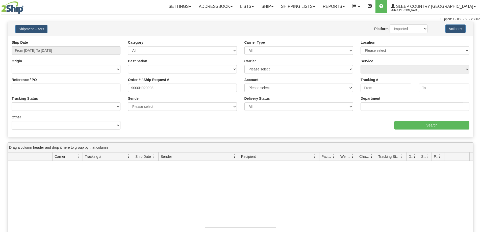
select select "1"
click at [319, 7] on link "Shipping lists" at bounding box center [298, 6] width 42 height 13
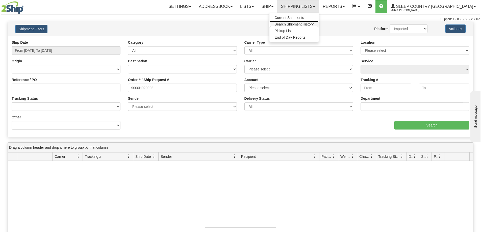
click at [314, 25] on span "Search Shipment History" at bounding box center [293, 24] width 39 height 4
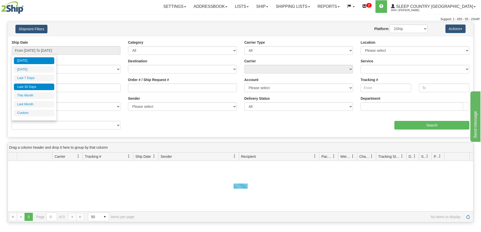
click at [33, 86] on li "Last 30 Days" at bounding box center [34, 87] width 40 height 7
type input "From 07/12/2025 To 08/10/2025"
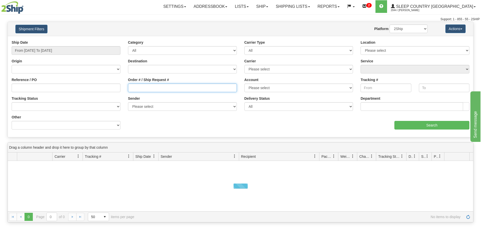
click at [134, 87] on input "Order # / Ship Request #" at bounding box center [182, 88] width 109 height 9
paste input "9002H949623"
type input "9002H949623"
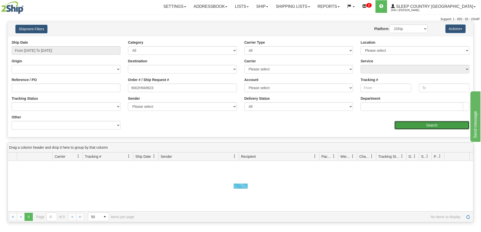
click at [431, 123] on input "Search" at bounding box center [431, 125] width 75 height 9
